Goal: Task Accomplishment & Management: Use online tool/utility

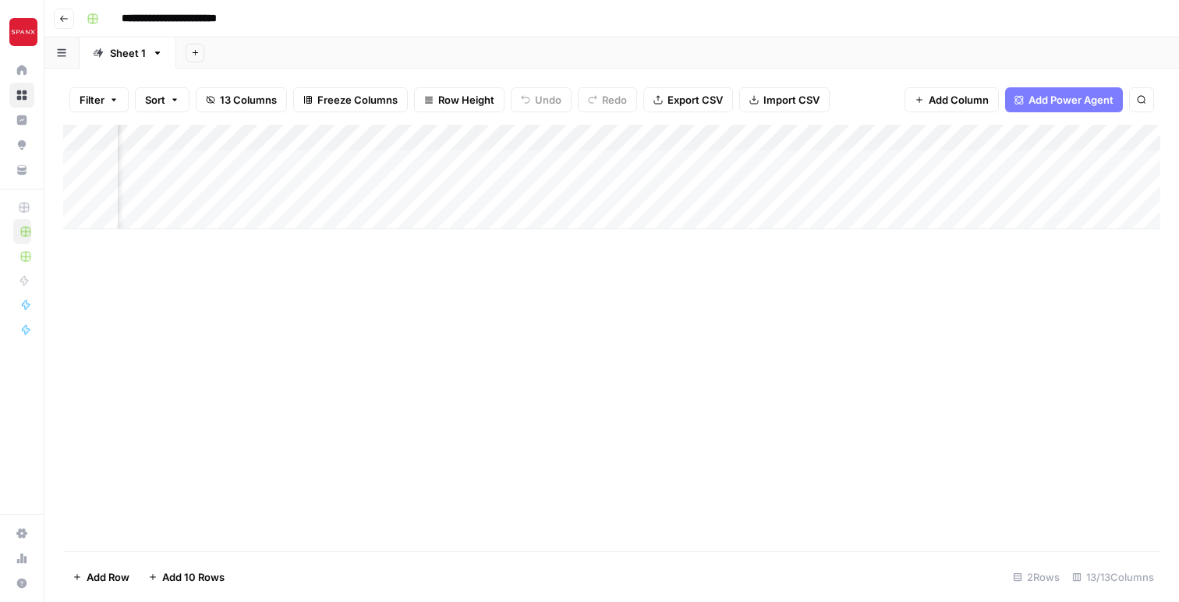
scroll to position [0, 1729]
click at [393, 350] on div "Add Column" at bounding box center [611, 338] width 1097 height 427
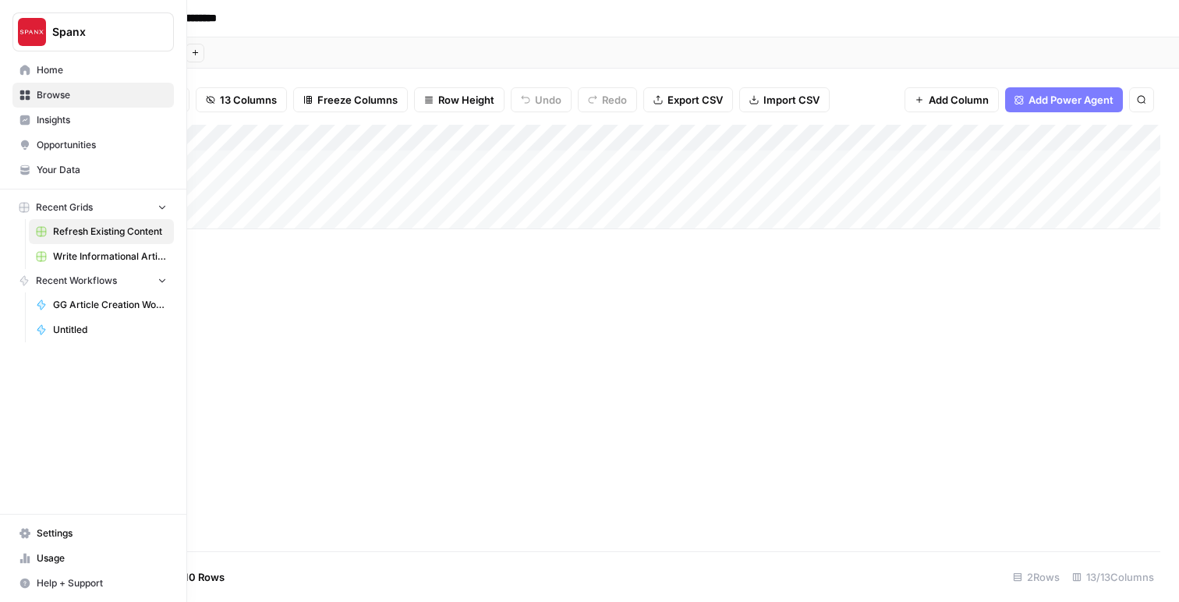
click at [78, 254] on span "Write Informational Article" at bounding box center [110, 257] width 114 height 14
click at [78, 253] on span "Write Informational Article" at bounding box center [110, 257] width 114 height 14
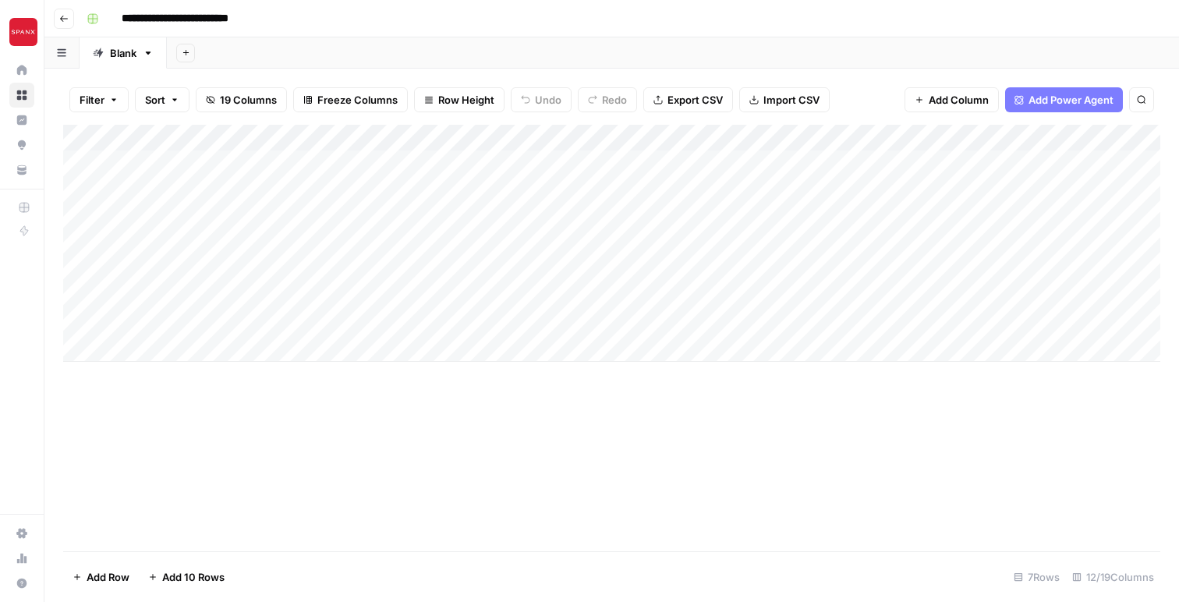
click at [446, 421] on div "Add Column" at bounding box center [611, 338] width 1097 height 427
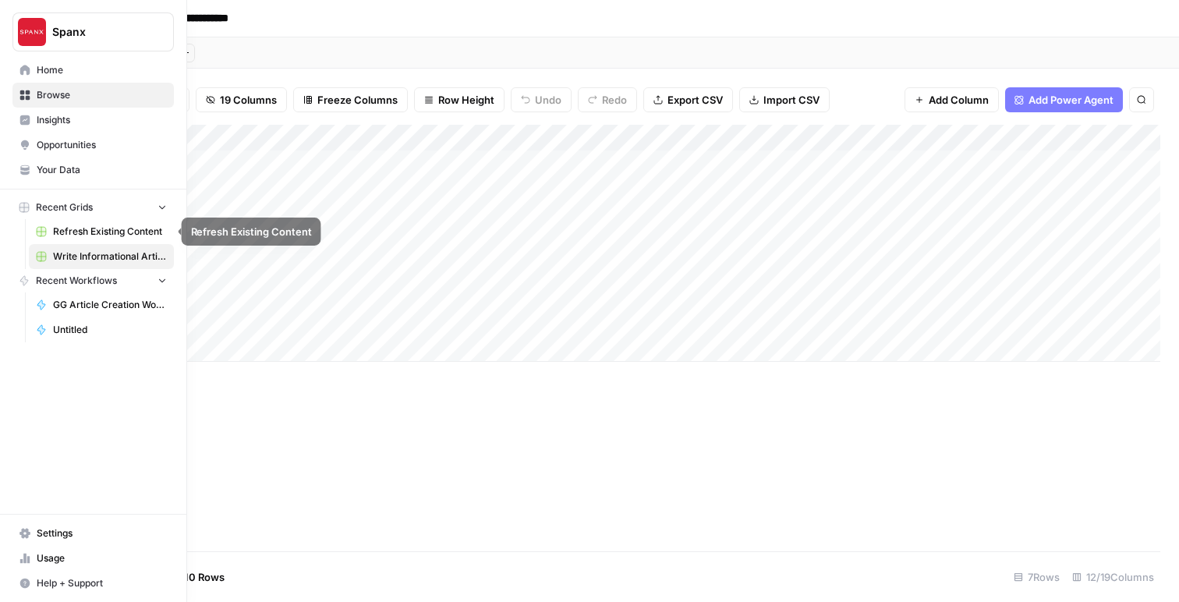
click at [72, 221] on link "Refresh Existing Content" at bounding box center [101, 231] width 145 height 25
